Goal: Task Accomplishment & Management: Use online tool/utility

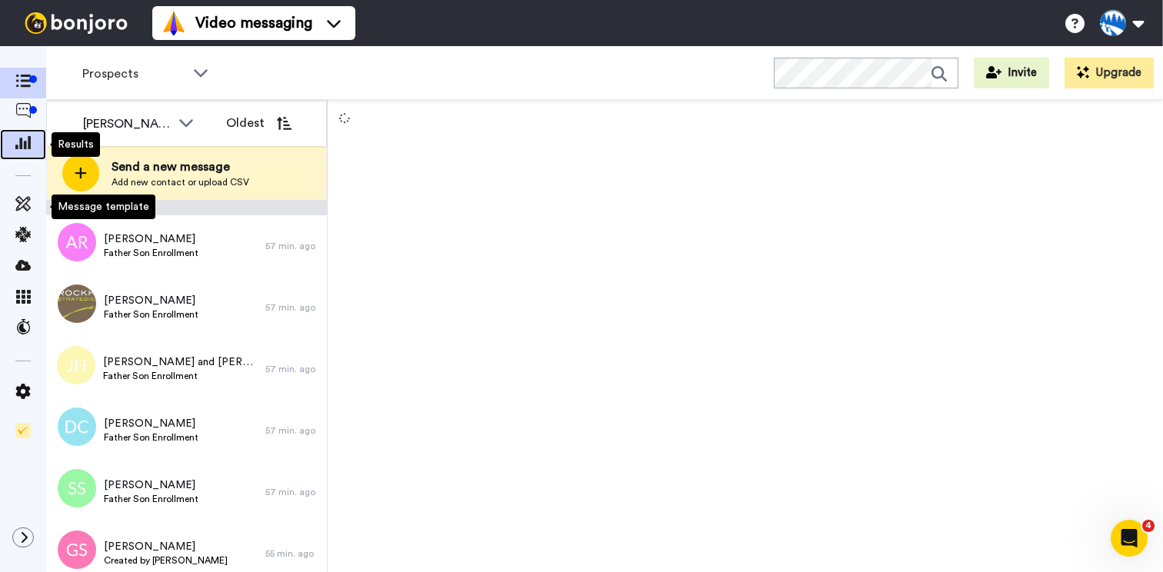
click at [25, 142] on icon at bounding box center [22, 142] width 15 height 14
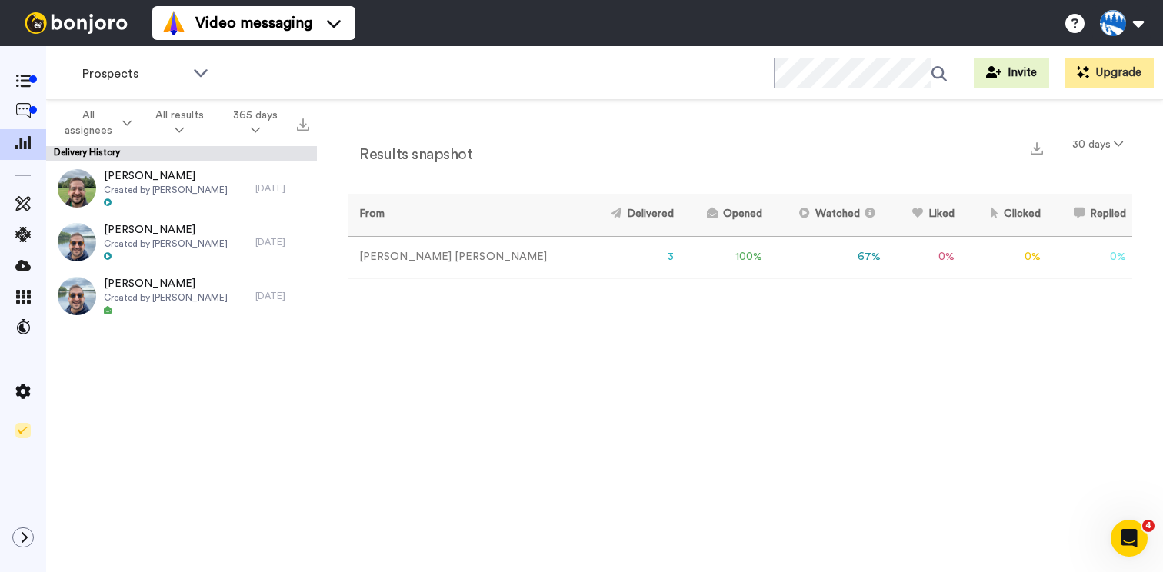
click at [172, 90] on div "Prospects WORKSPACES View all All Default Task List Other Birthdays Other ReEnr…" at bounding box center [604, 73] width 1117 height 54
click at [173, 78] on span "Prospects" at bounding box center [133, 74] width 103 height 18
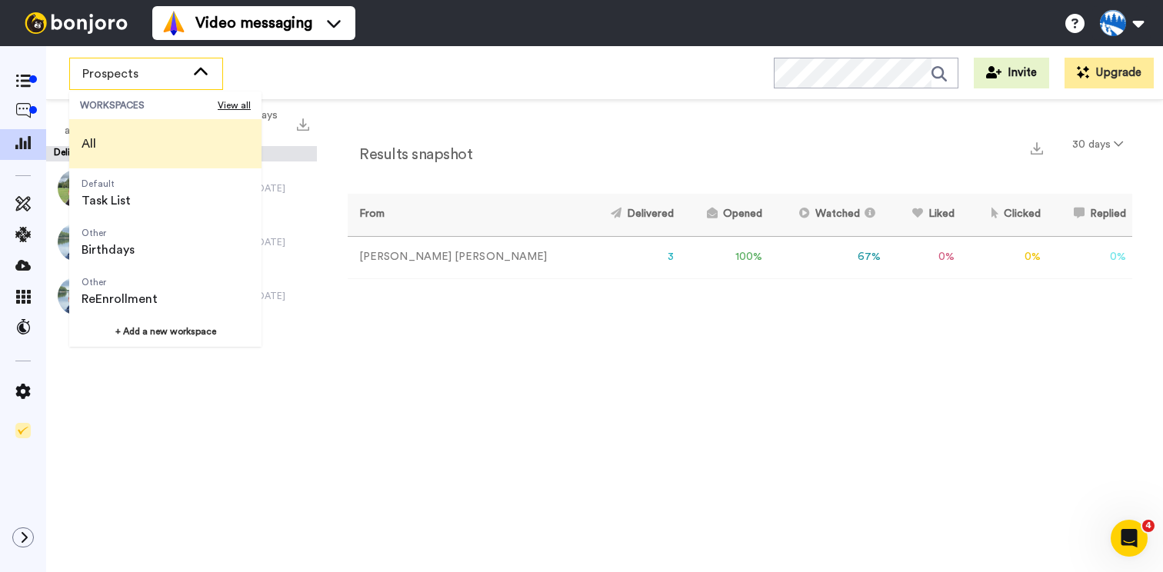
click at [122, 145] on li "All" at bounding box center [165, 143] width 192 height 49
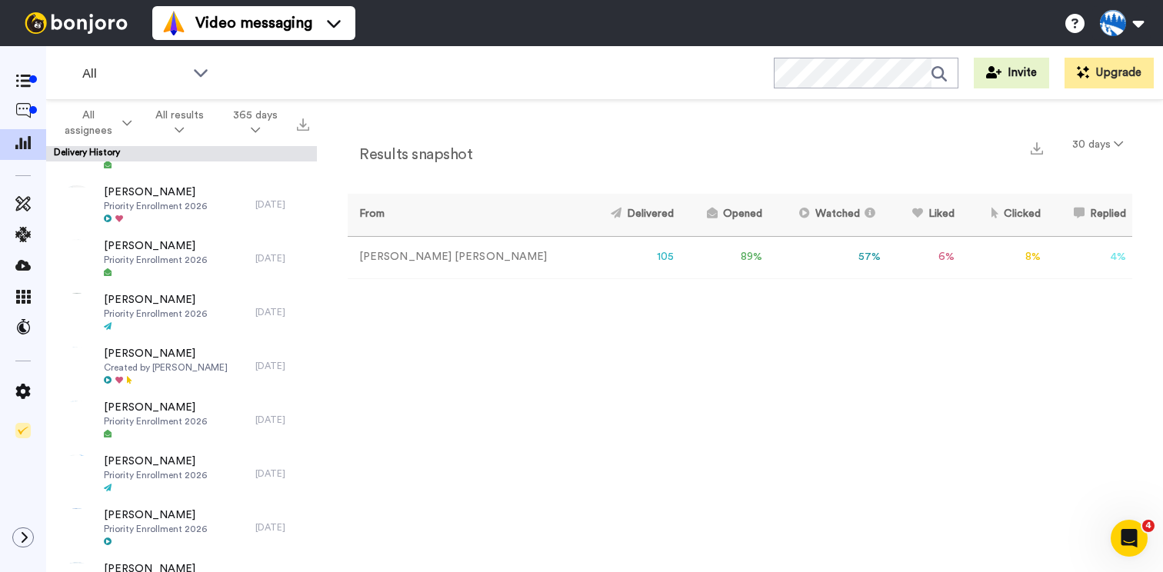
scroll to position [2273, 0]
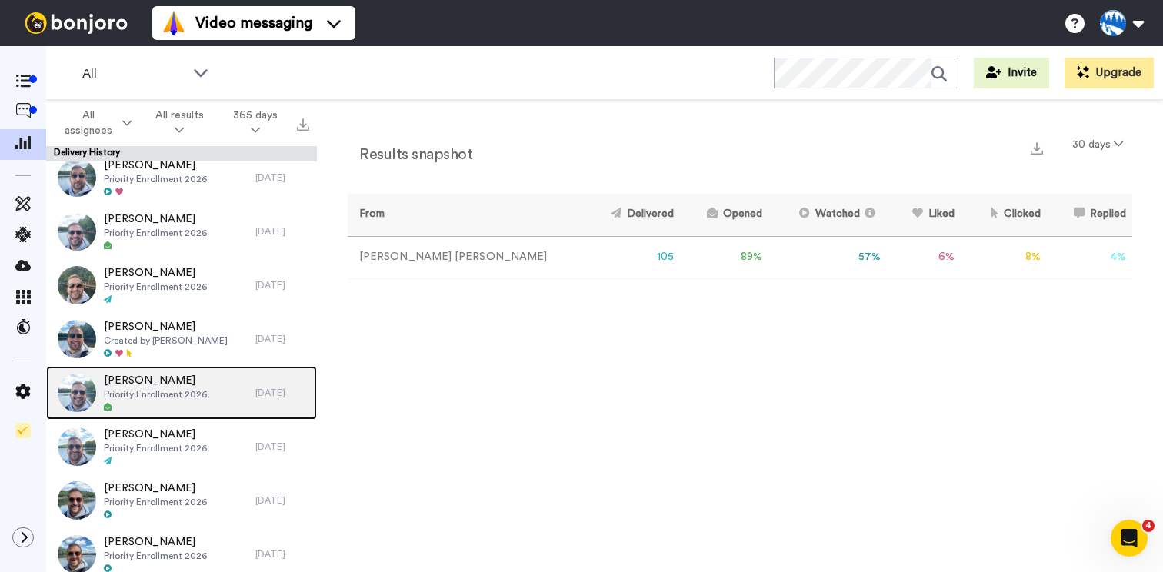
click at [195, 385] on span "Sam Stelzer" at bounding box center [155, 380] width 103 height 15
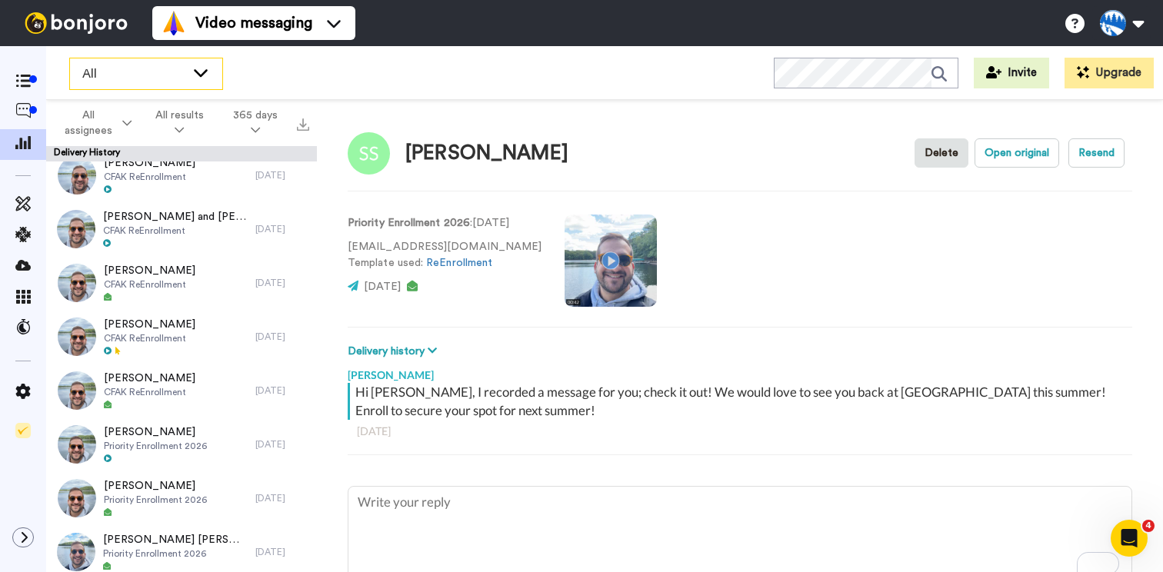
scroll to position [1193, 0]
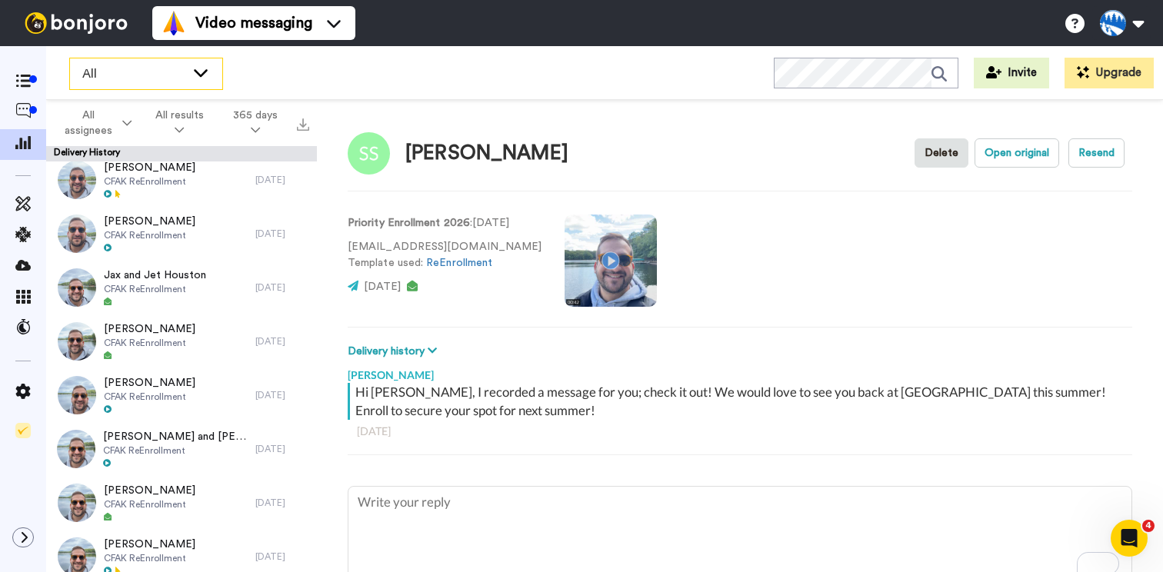
click at [135, 73] on span "All" at bounding box center [133, 74] width 103 height 18
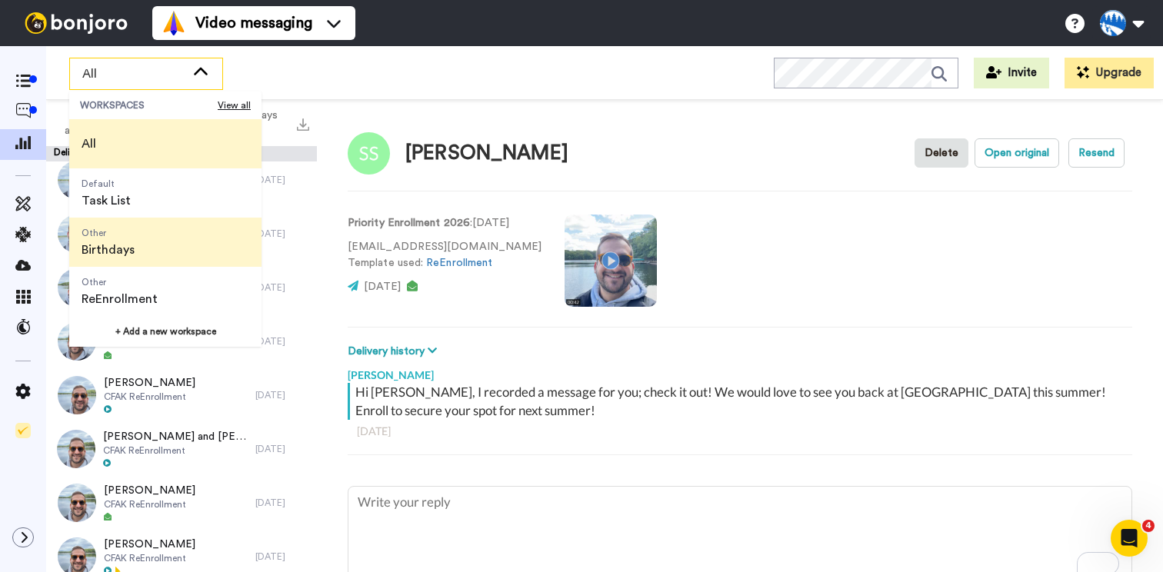
scroll to position [49, 0]
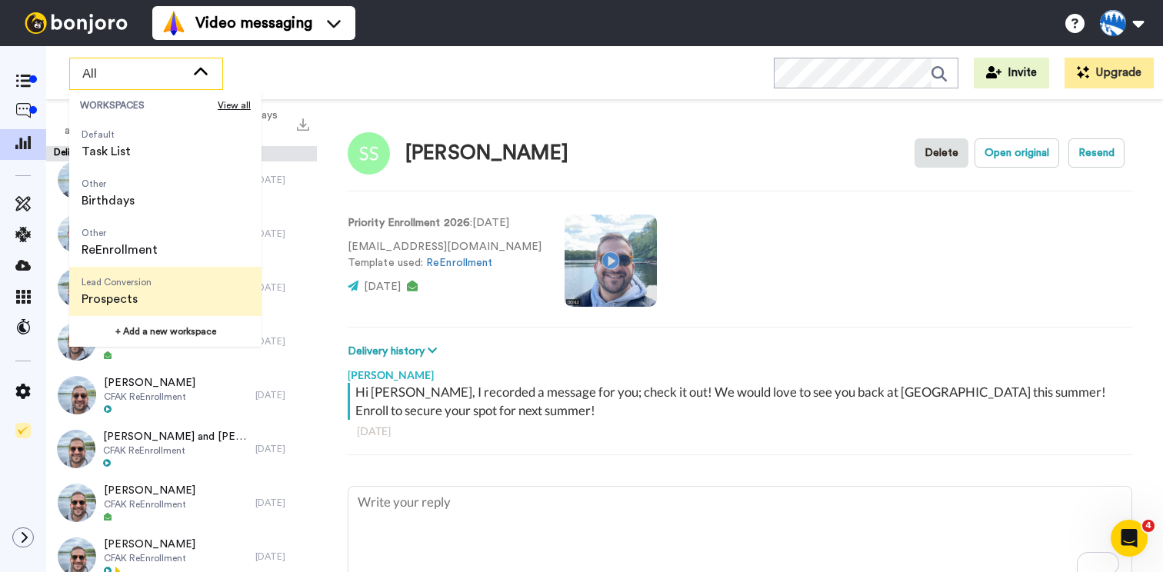
click at [145, 299] on span "Prospects" at bounding box center [117, 299] width 70 height 18
type textarea "x"
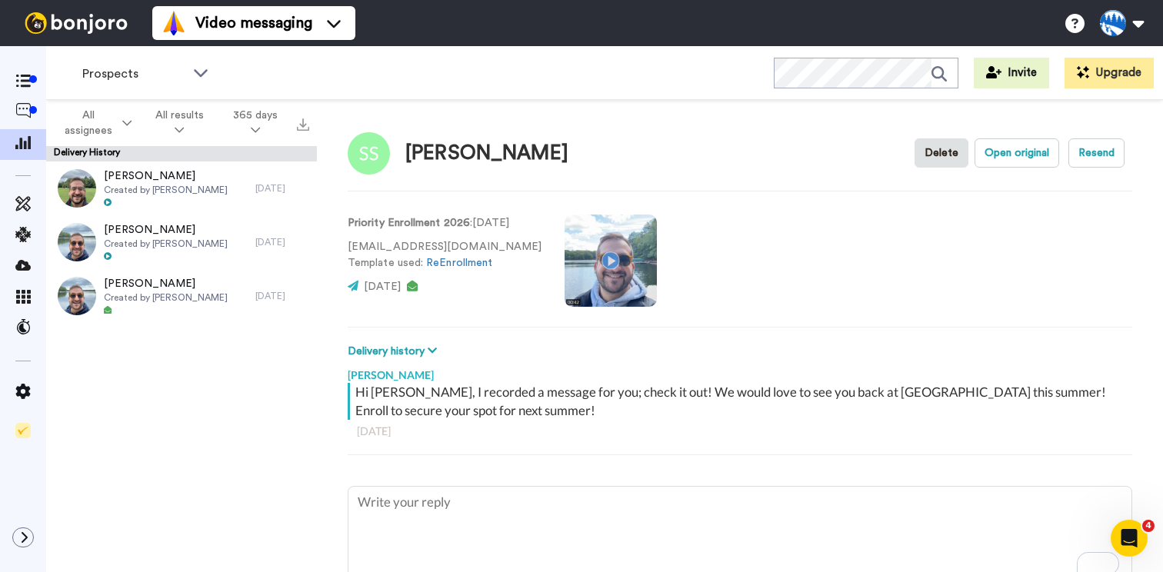
scroll to position [0, 0]
click at [25, 82] on icon at bounding box center [22, 81] width 15 height 13
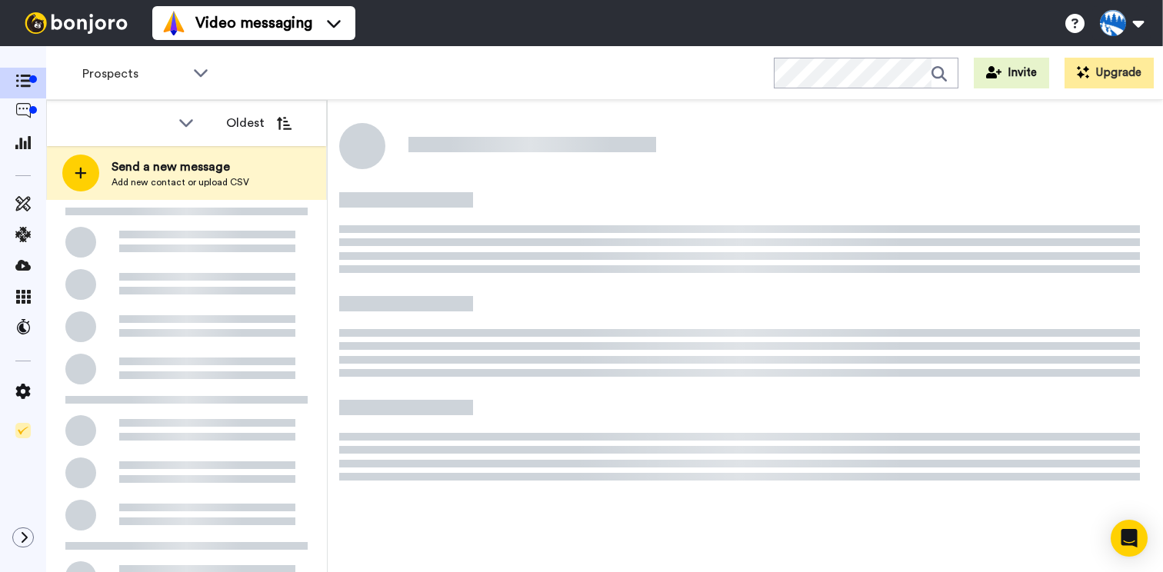
click at [165, 68] on span "Prospects" at bounding box center [133, 74] width 103 height 18
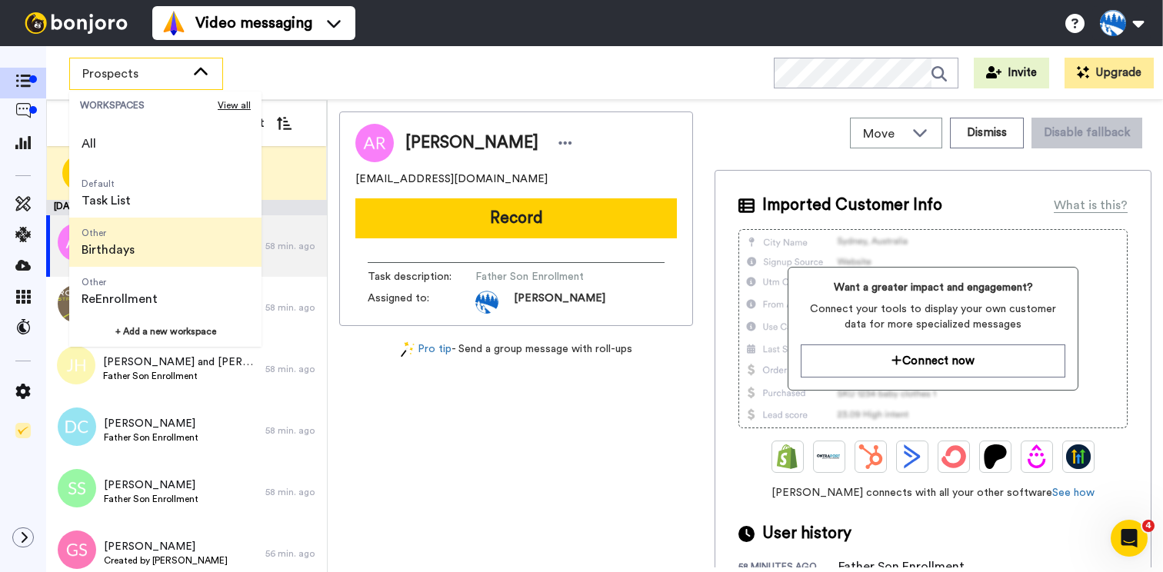
scroll to position [49, 0]
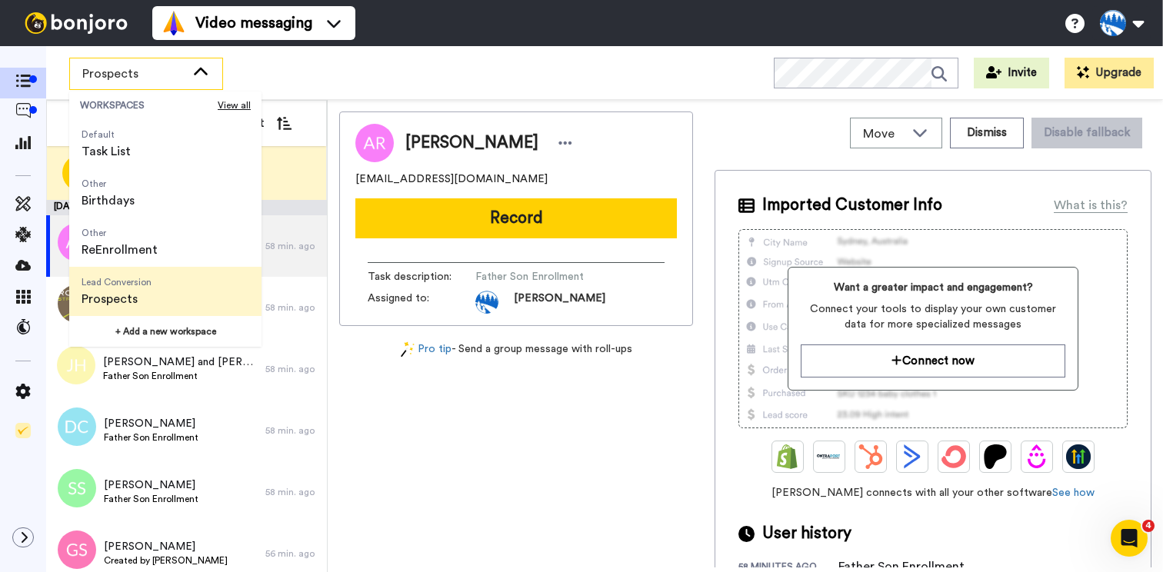
click at [153, 291] on span "Lead Conversion Prospects" at bounding box center [116, 291] width 95 height 49
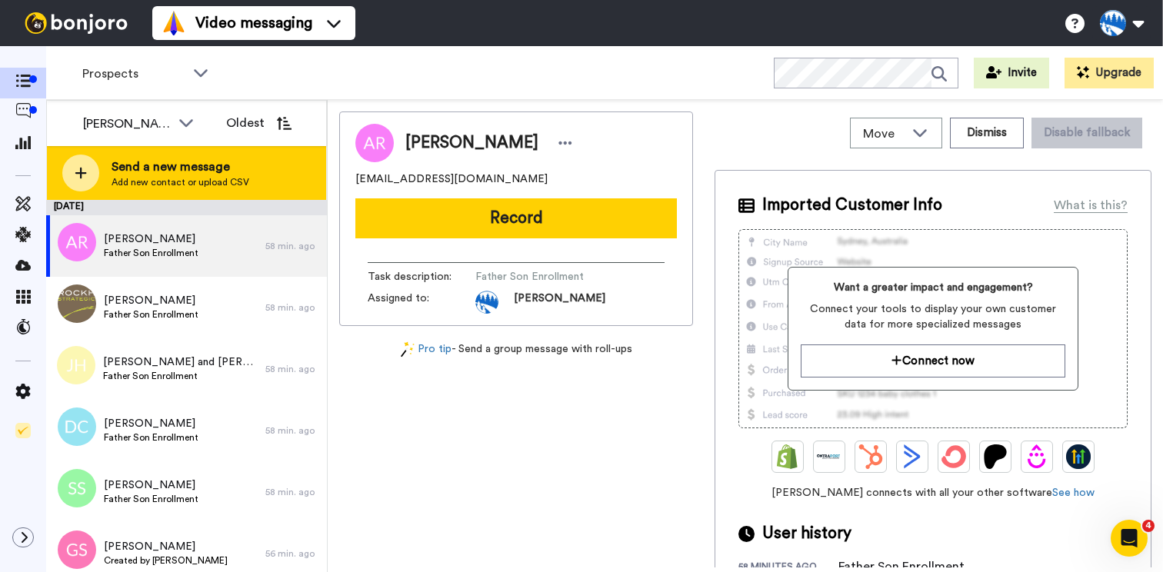
click at [83, 181] on div at bounding box center [80, 173] width 37 height 37
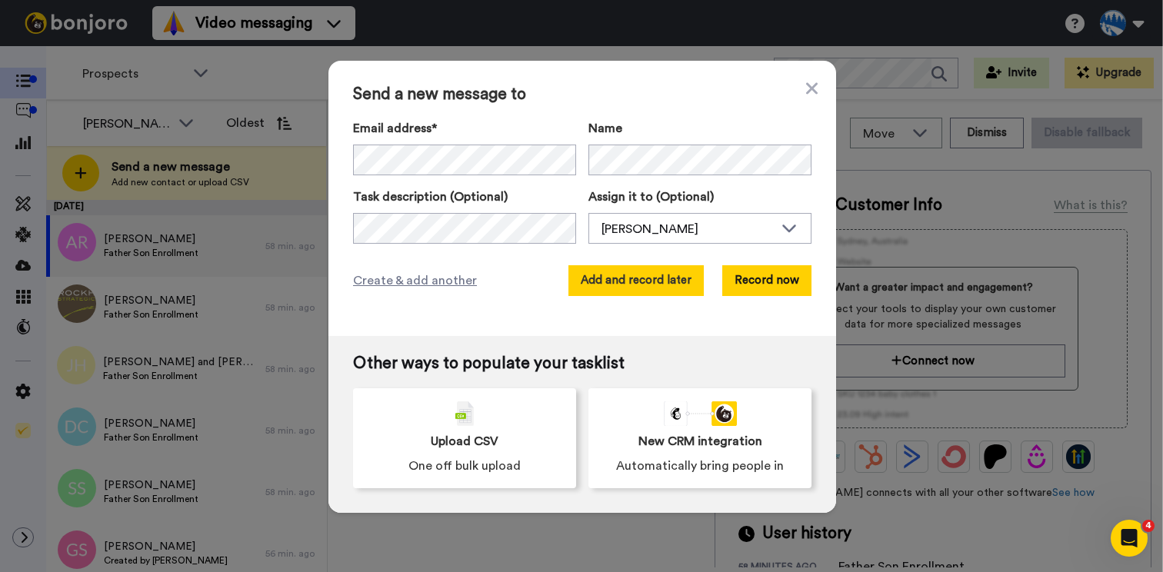
click at [645, 272] on button "Add and record later" at bounding box center [636, 280] width 135 height 31
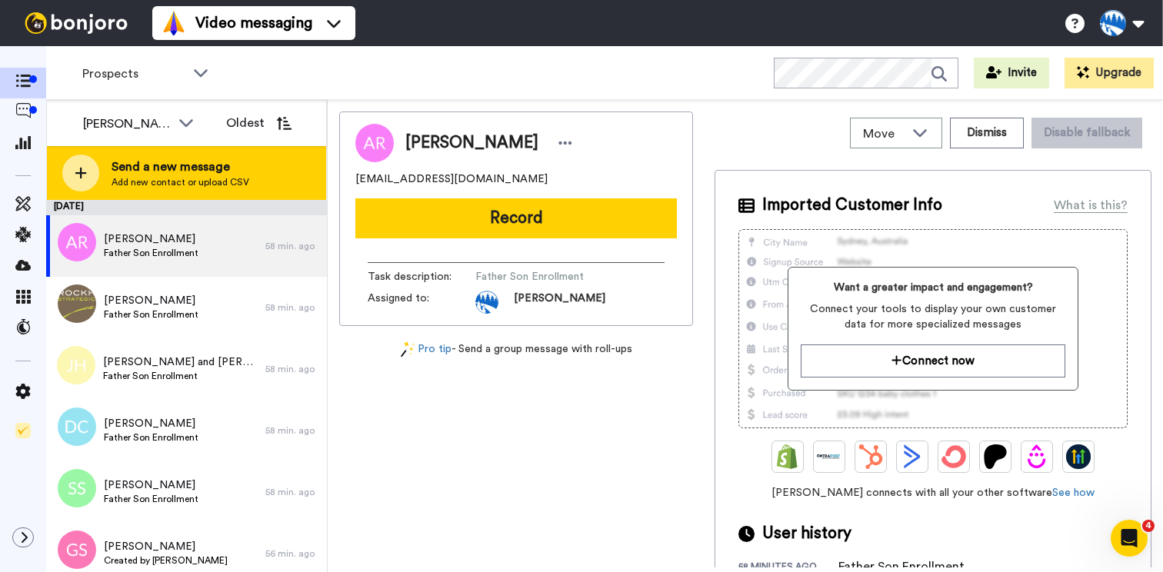
click at [100, 170] on div "Send a new message Add new contact or upload CSV" at bounding box center [186, 173] width 279 height 54
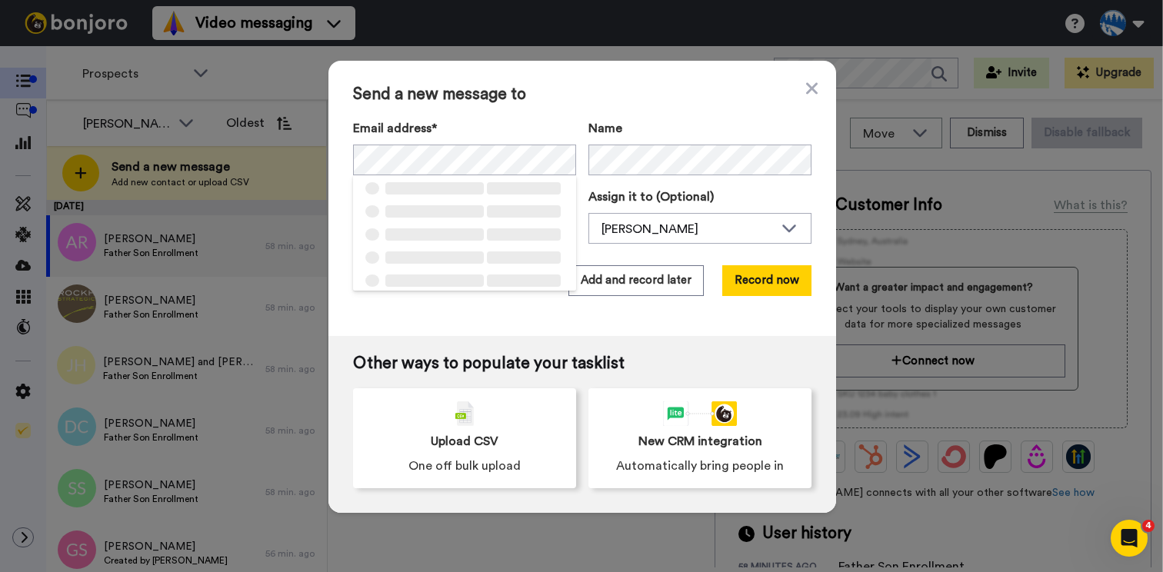
click at [512, 106] on div "Send a new message to Email address* ‌ ‌ ‌ ‌ ‌ ‌ ‌ ‌ ‌ ‌ ‌ ‌ ‌ ‌ ‌ Name Task de…" at bounding box center [583, 198] width 508 height 275
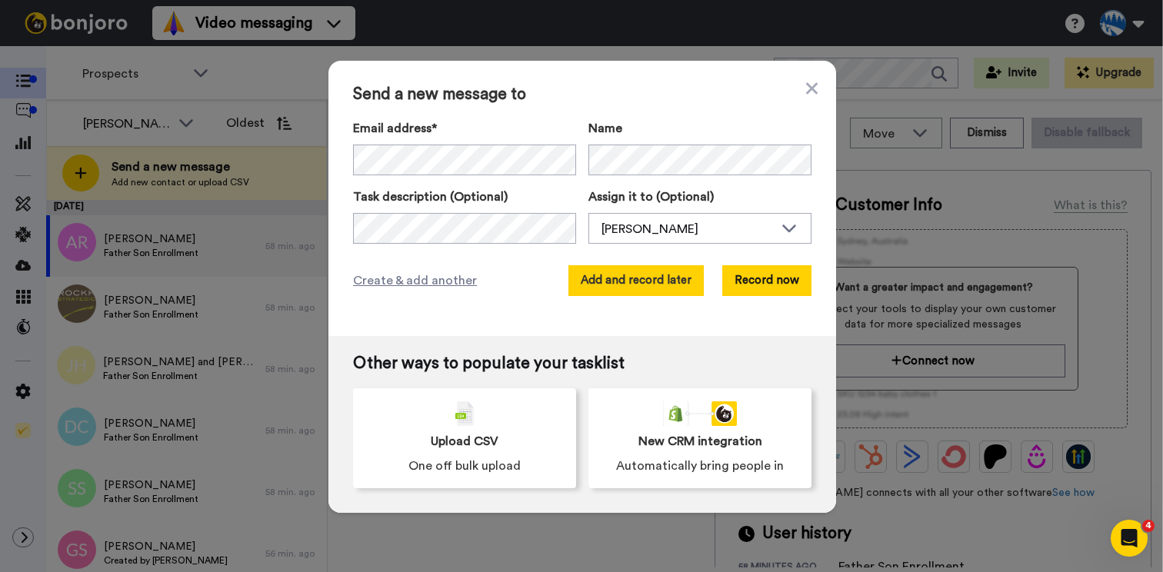
click at [649, 275] on button "Add and record later" at bounding box center [636, 280] width 135 height 31
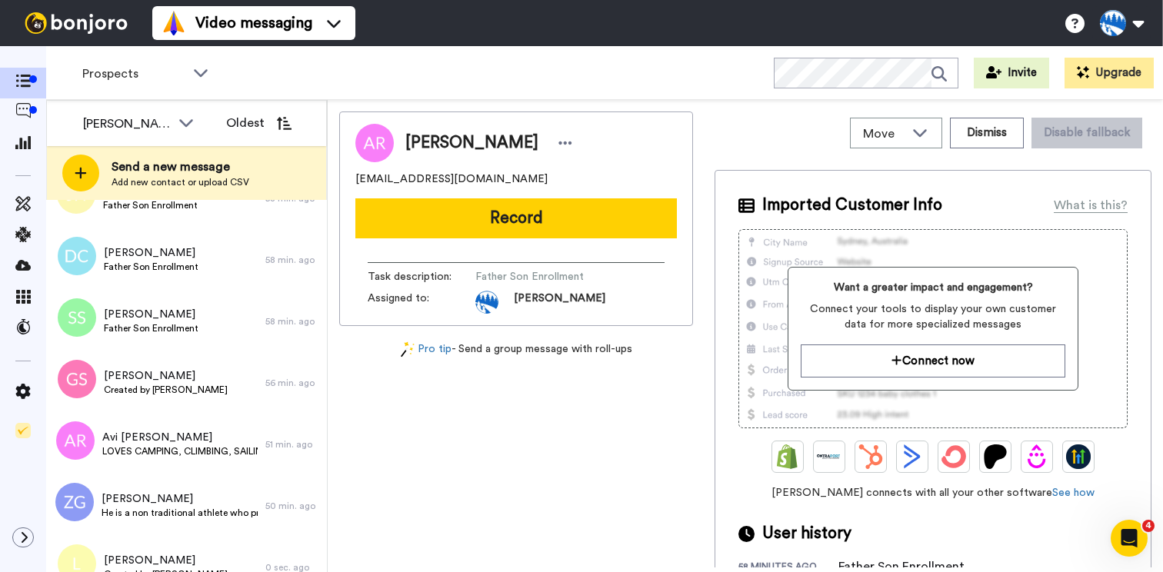
scroll to position [172, 0]
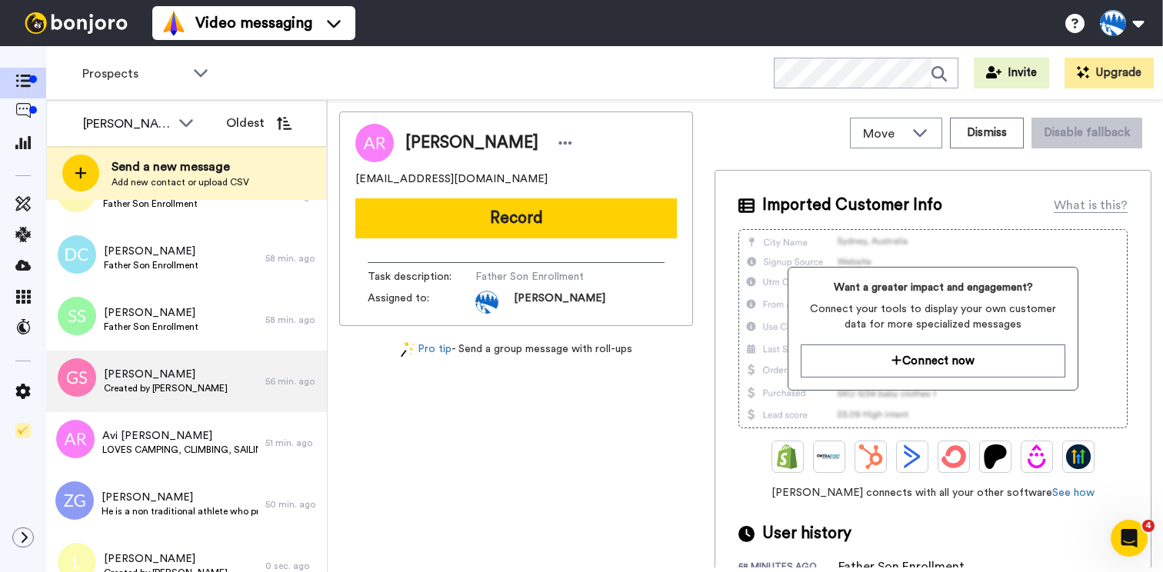
click at [195, 377] on div "Gwynneth Schell Created by Sam Kahn" at bounding box center [155, 382] width 219 height 62
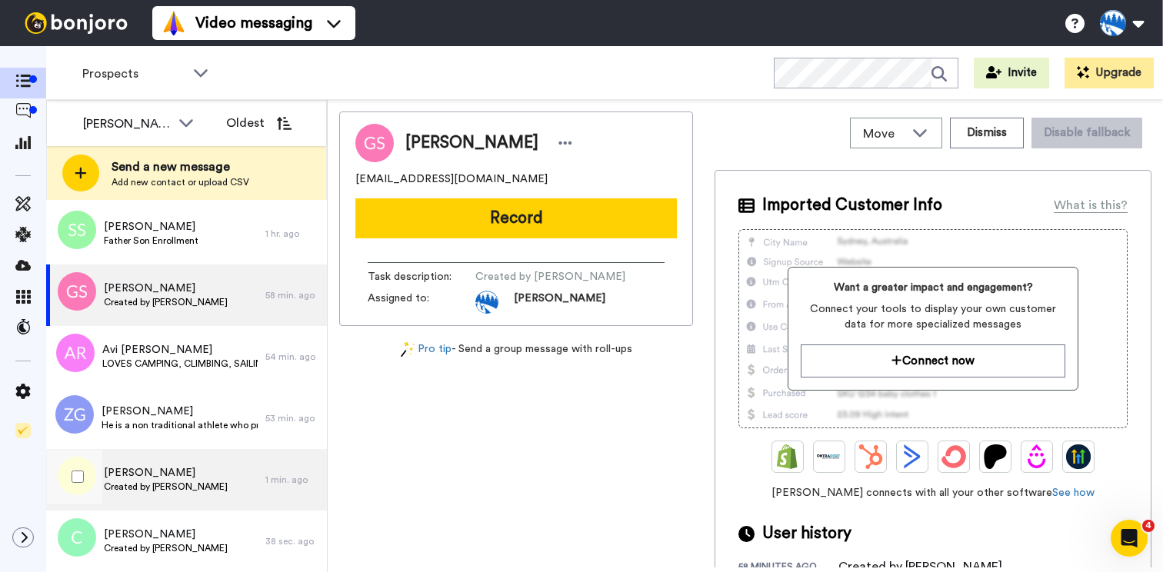
click at [195, 466] on div "Leo Created by Sam Kahn" at bounding box center [155, 480] width 219 height 62
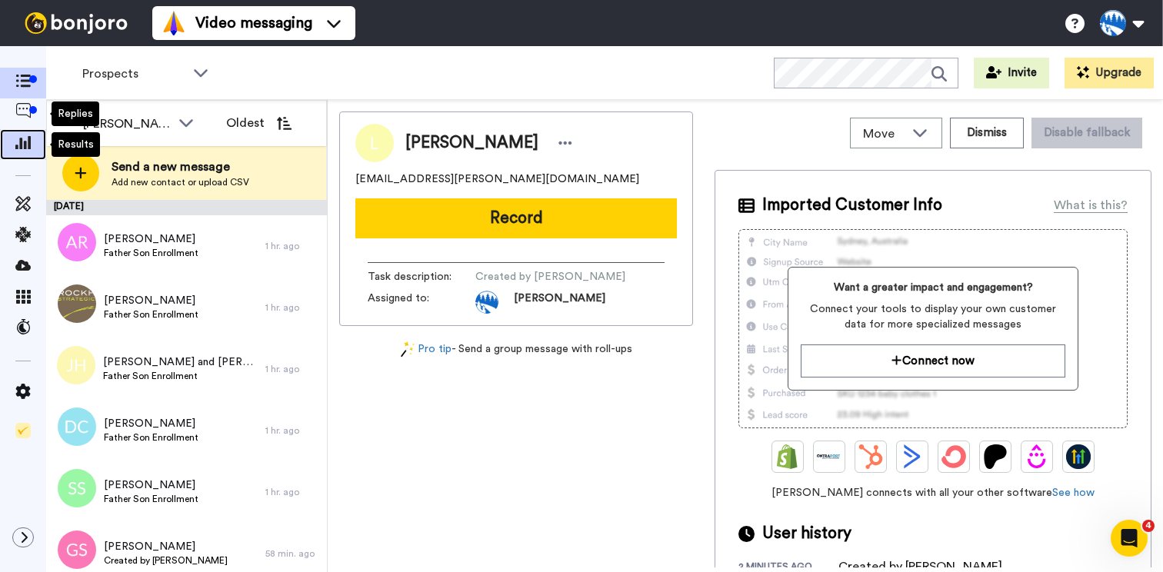
click at [20, 136] on icon at bounding box center [22, 142] width 15 height 14
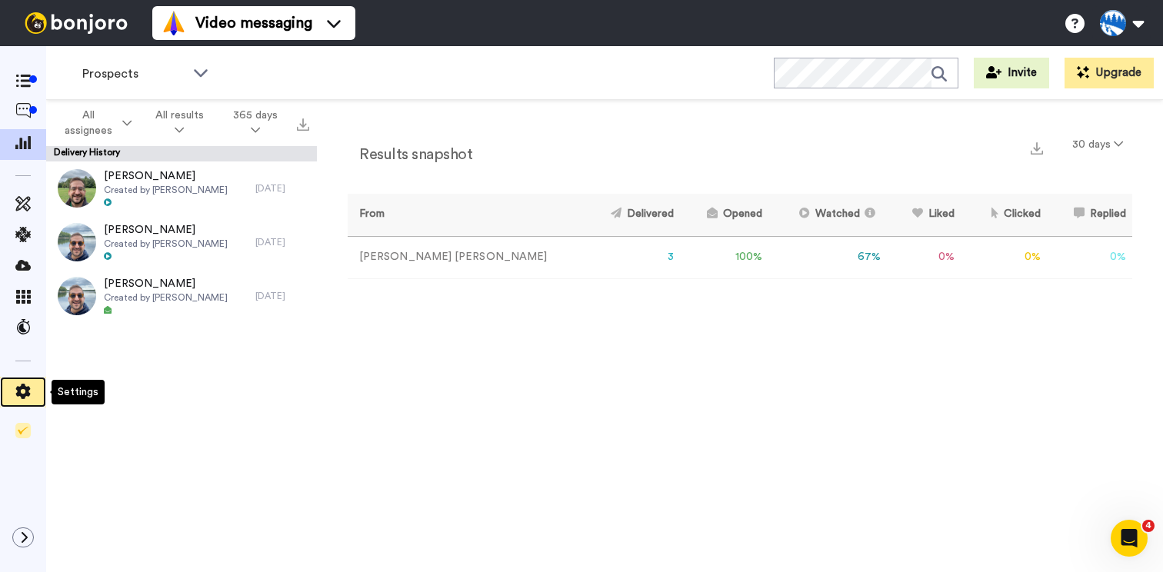
click at [26, 393] on icon at bounding box center [23, 391] width 15 height 15
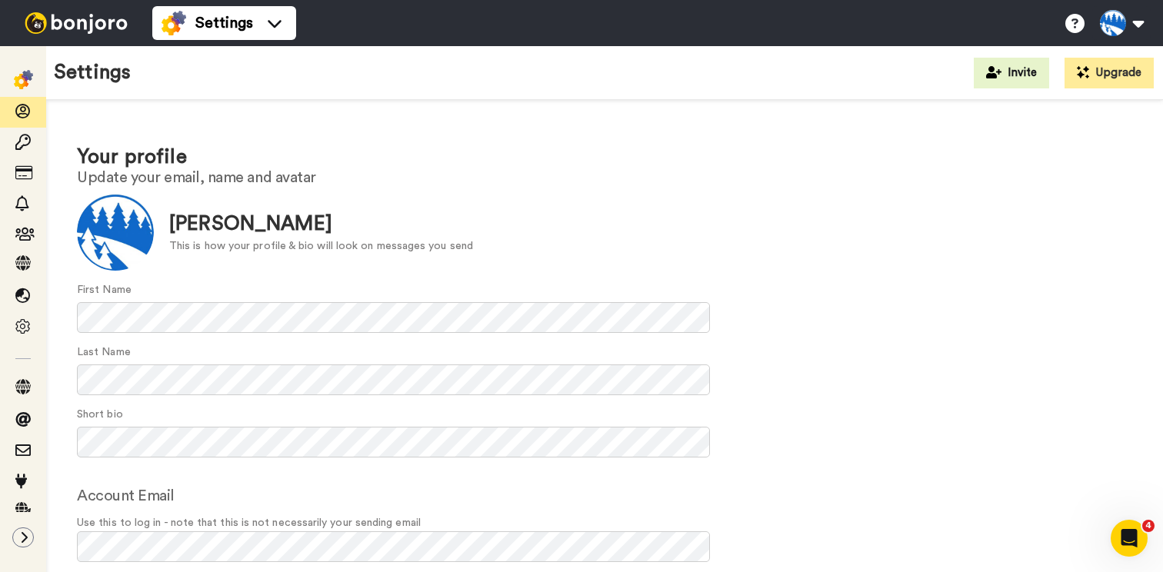
scroll to position [96, 0]
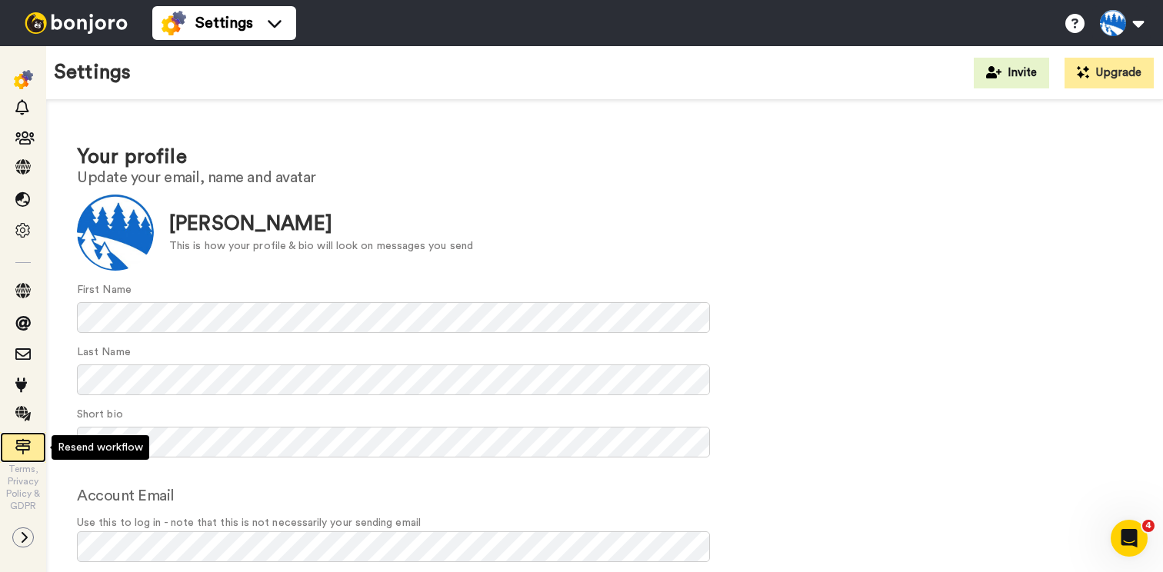
click at [26, 439] on icon at bounding box center [22, 446] width 15 height 15
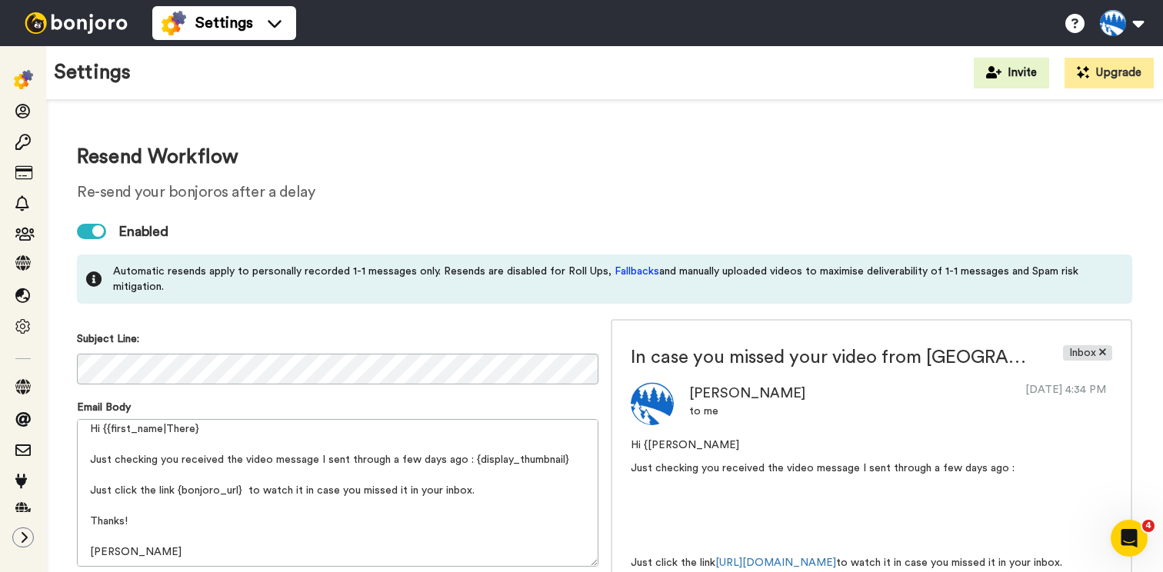
click at [97, 277] on icon at bounding box center [93, 279] width 15 height 15
click at [79, 20] on img at bounding box center [75, 23] width 115 height 22
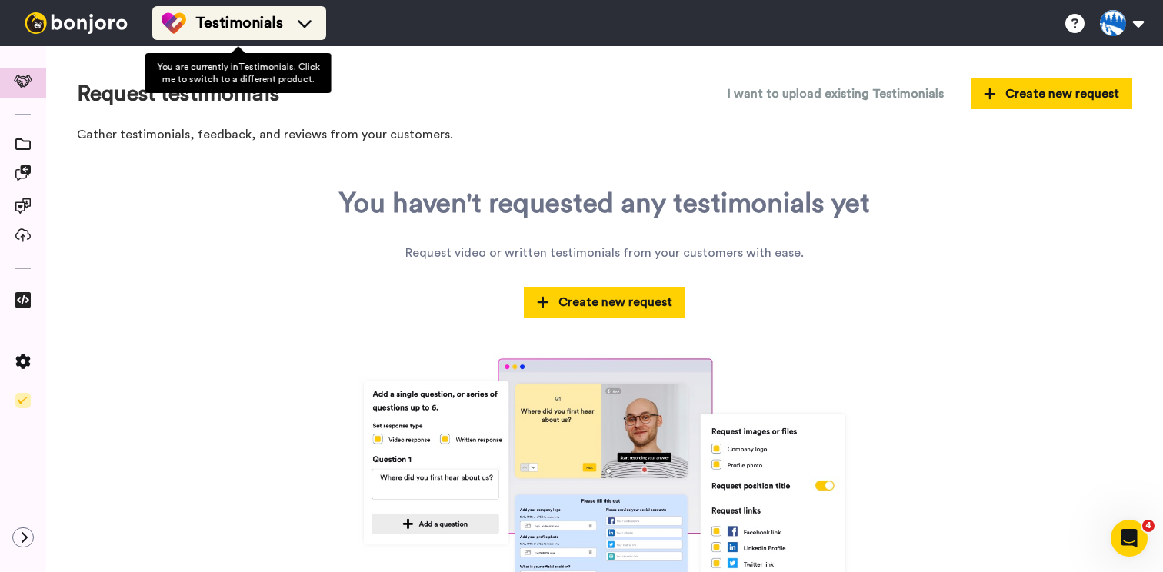
click at [239, 22] on span "Testimonials" at bounding box center [239, 23] width 88 height 22
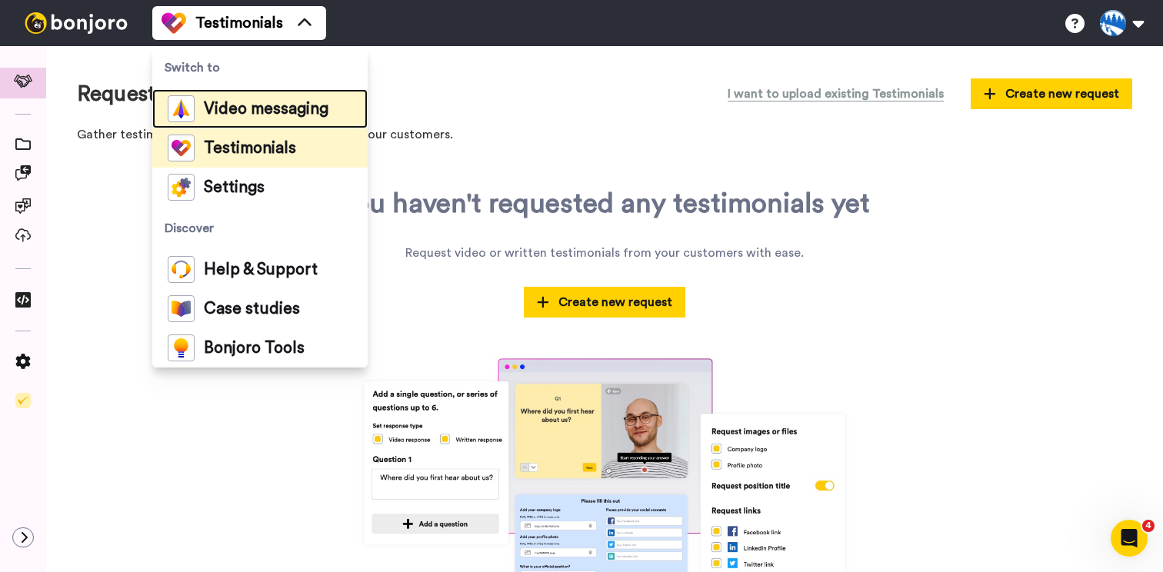
click at [255, 122] on div "Video messaging" at bounding box center [248, 108] width 161 height 27
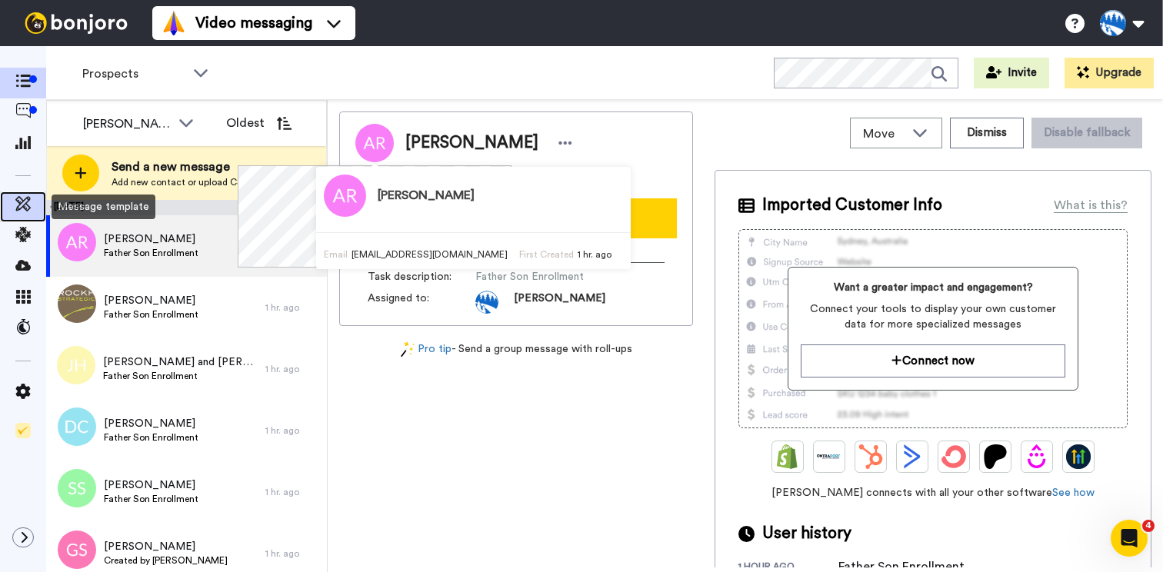
click at [35, 204] on span at bounding box center [23, 206] width 46 height 15
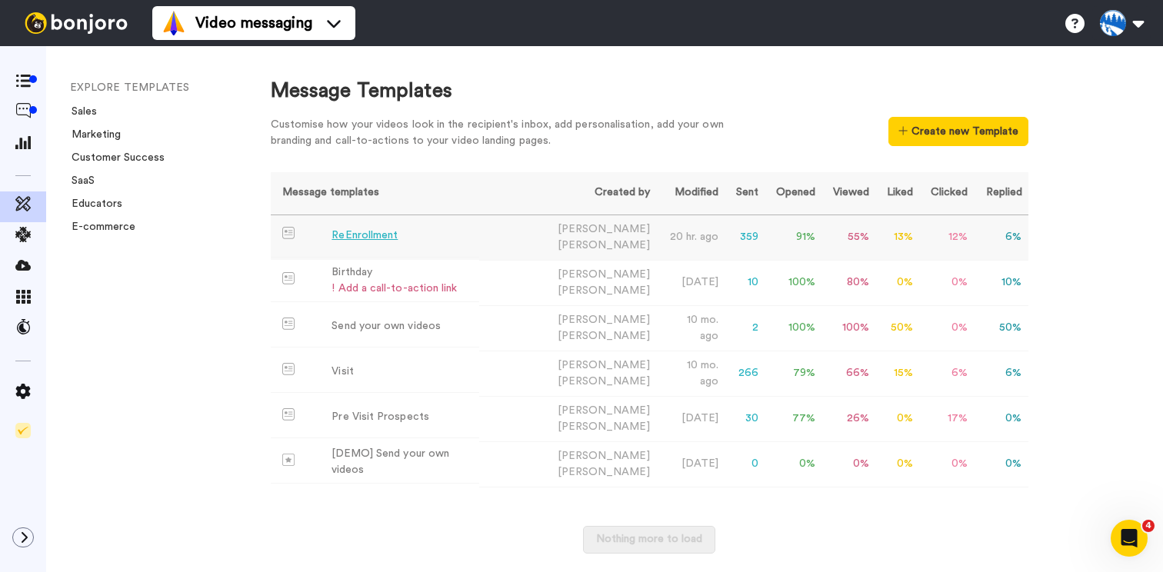
click at [395, 232] on div "ReEnrollment" at bounding box center [365, 236] width 66 height 16
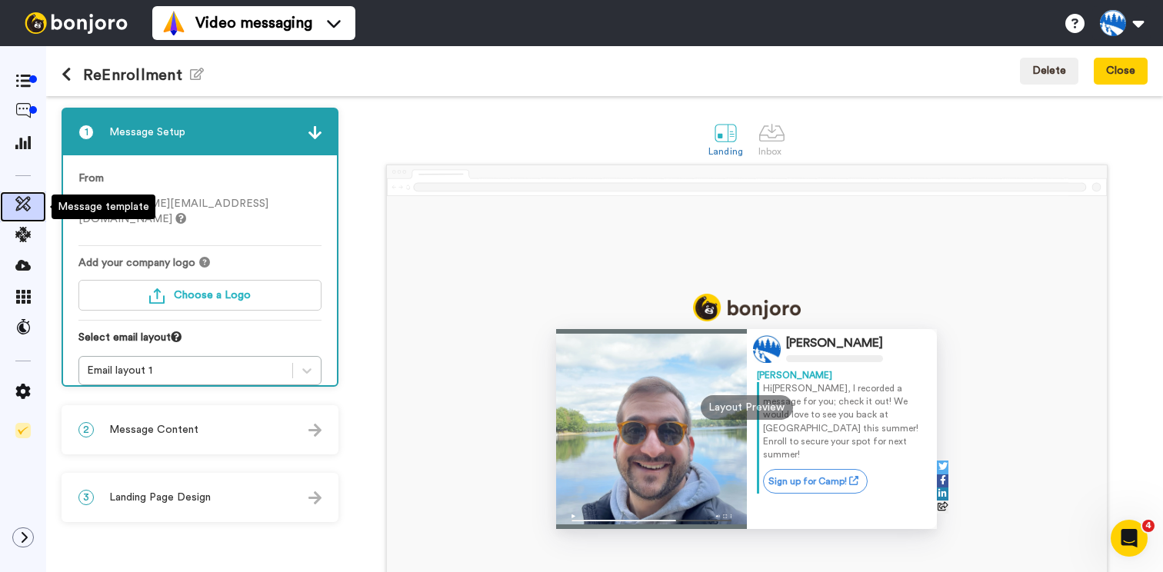
click at [22, 200] on icon at bounding box center [22, 203] width 15 height 15
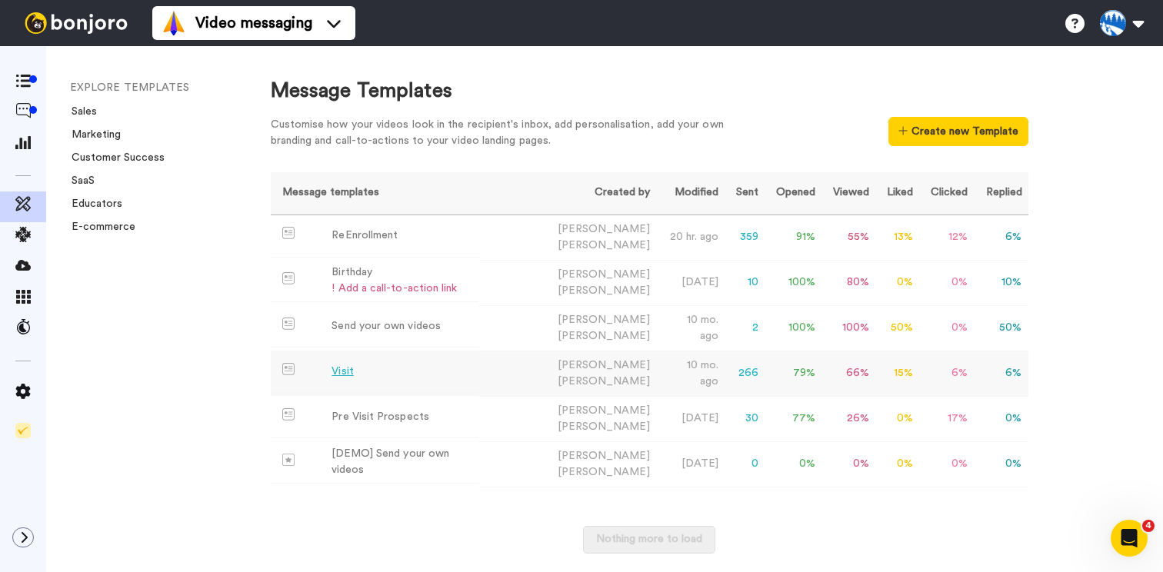
click at [351, 364] on div "Visit" at bounding box center [343, 372] width 22 height 16
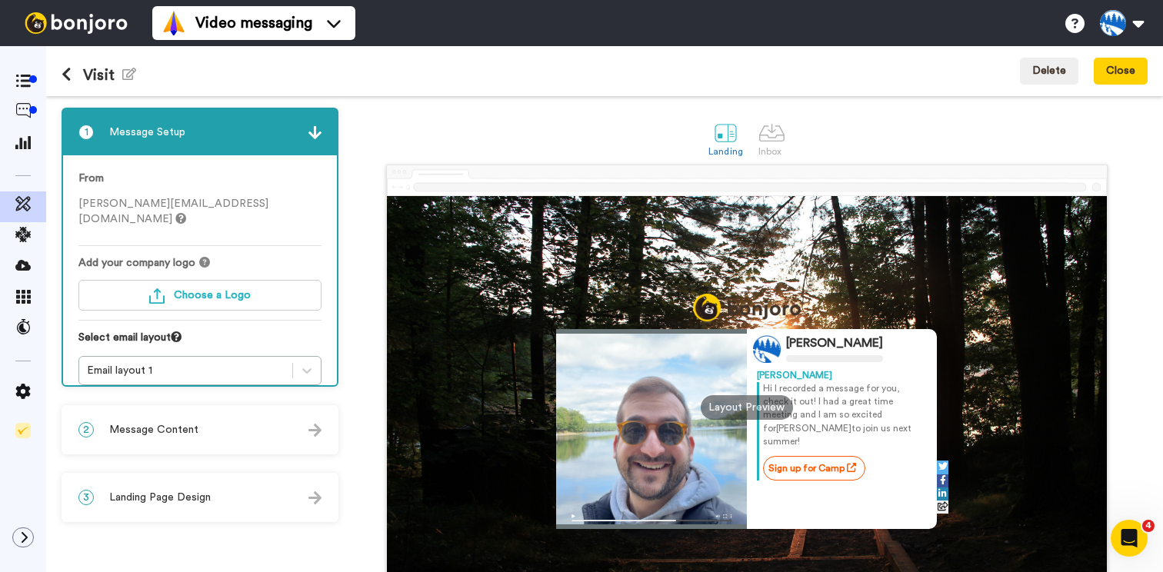
click at [161, 429] on span "Message Content" at bounding box center [153, 429] width 89 height 15
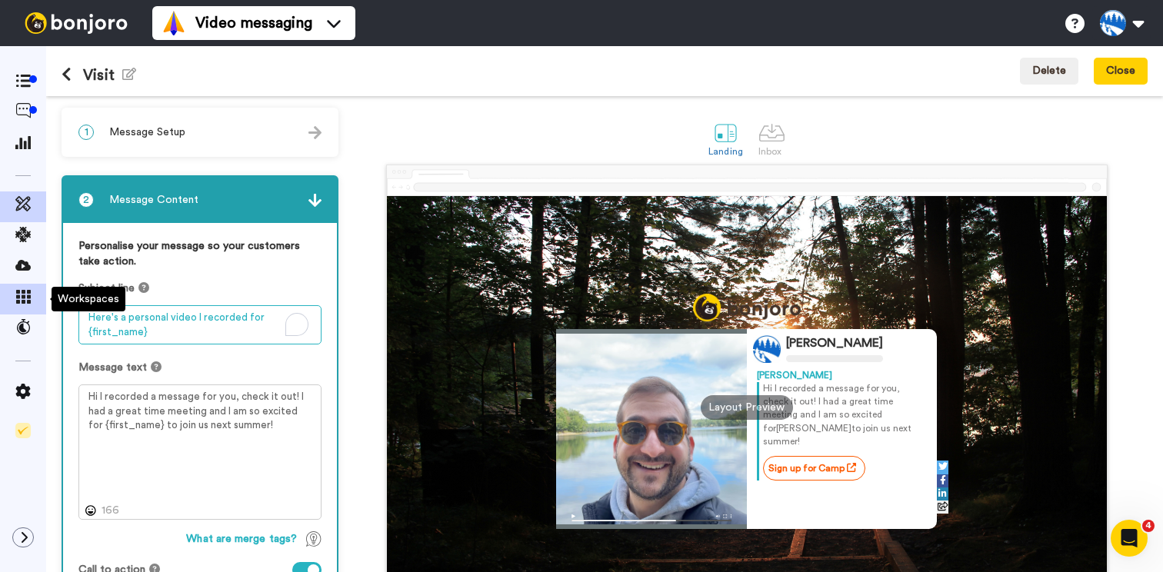
drag, startPoint x: 155, startPoint y: 332, endPoint x: 44, endPoint y: 309, distance: 113.2
click at [44, 309] on div "Visit Edit name Delete Close 1 Message Setup From [PERSON_NAME][EMAIL_ADDRESS][…" at bounding box center [581, 309] width 1163 height 526
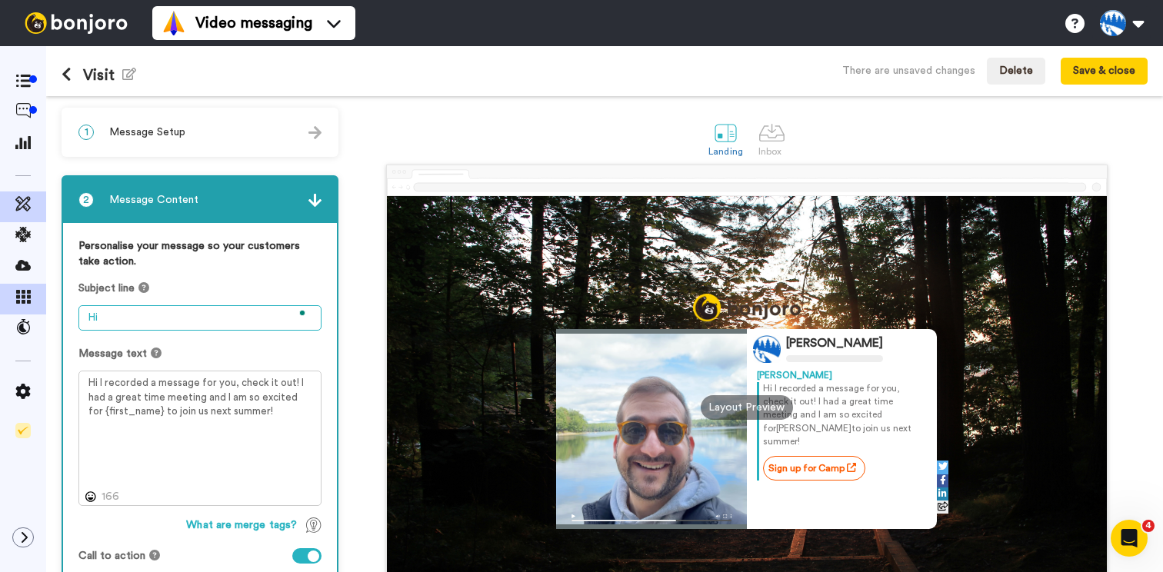
type textarea "H"
drag, startPoint x: 137, startPoint y: 318, endPoint x: 55, endPoint y: 318, distance: 81.6
click at [55, 318] on div "1 Message Setup From [PERSON_NAME][EMAIL_ADDRESS][DOMAIN_NAME] Add your company…" at bounding box center [604, 334] width 1117 height 476
paste textarea "quick hello from me to you"
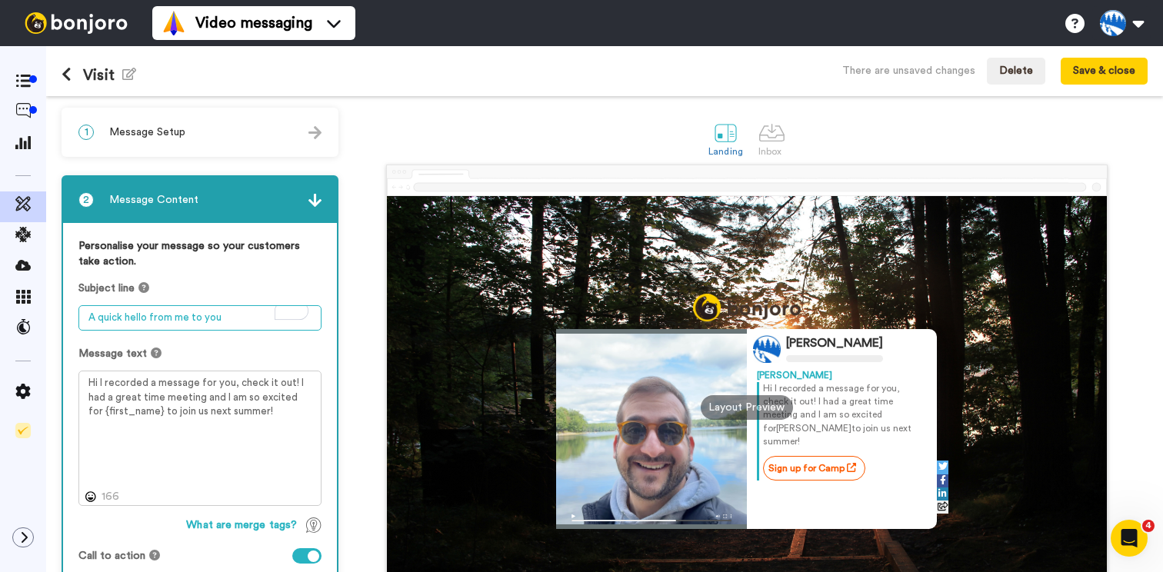
drag, startPoint x: 175, startPoint y: 315, endPoint x: 234, endPoint y: 315, distance: 58.5
click at [234, 315] on textarea "A quick hello from me to you" at bounding box center [199, 317] width 243 height 25
type textarea "A quick hello from Timberlane to you"
click at [1100, 72] on button "Save & close" at bounding box center [1104, 72] width 87 height 28
